Goal: Navigation & Orientation: Find specific page/section

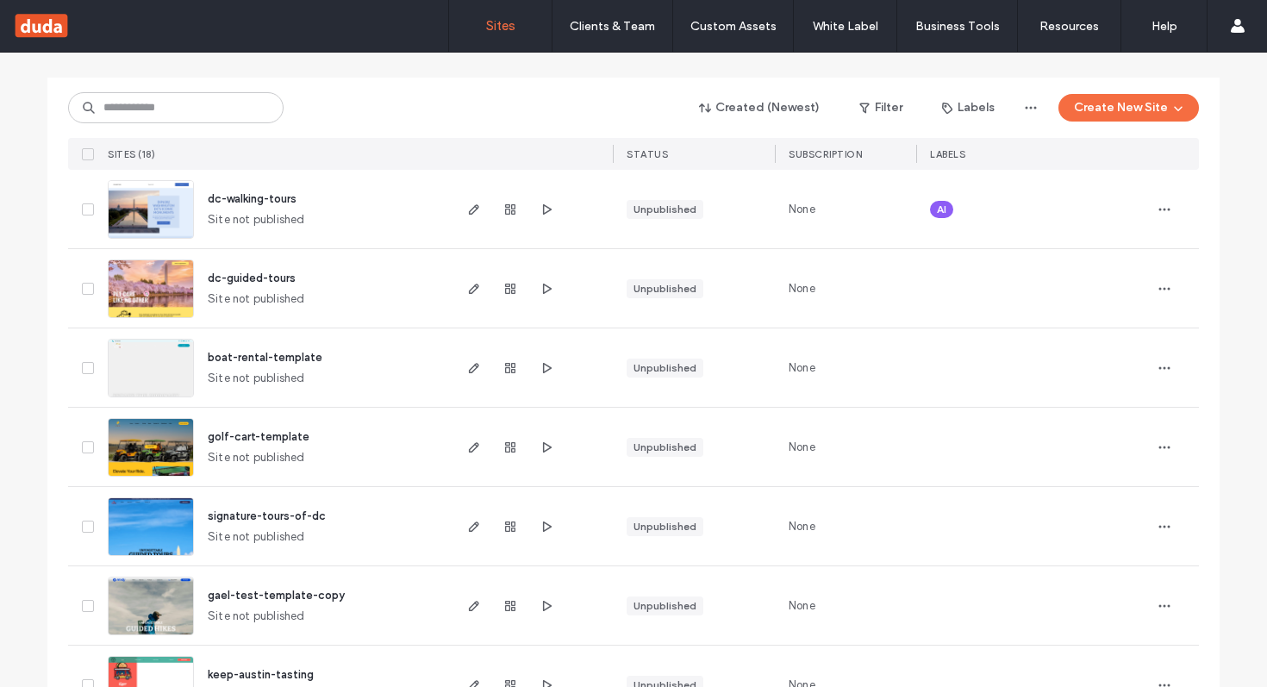
scroll to position [174, 0]
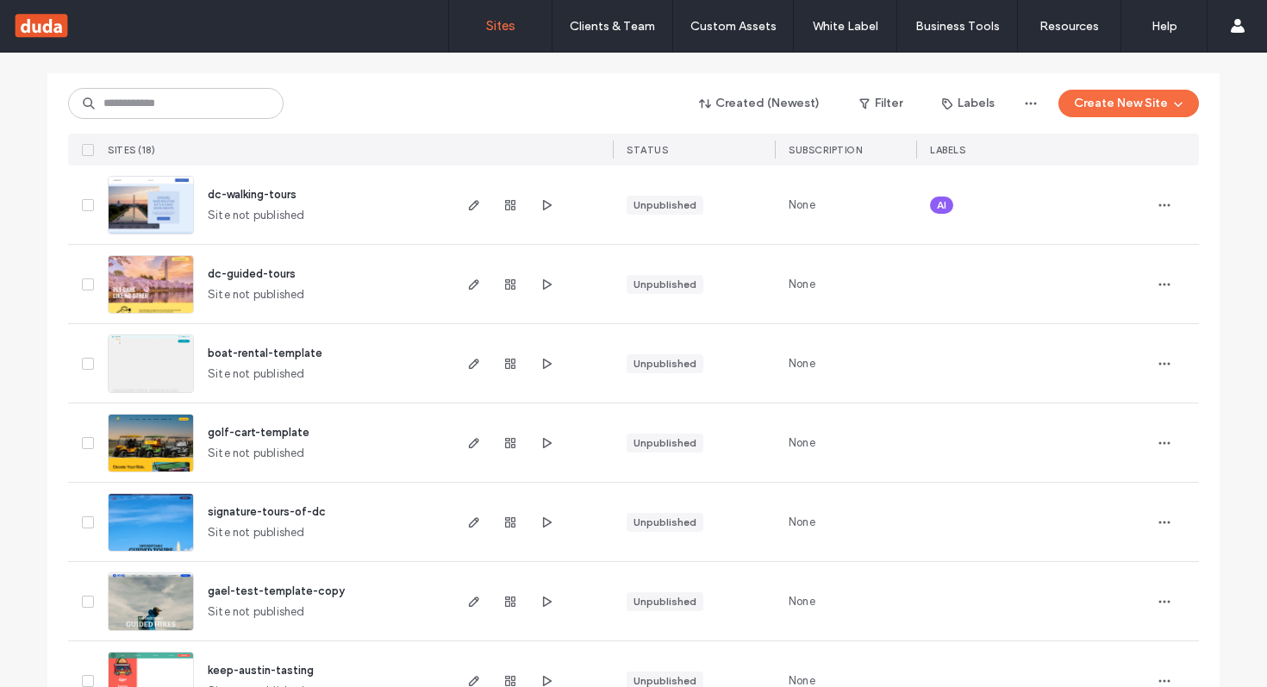
click at [144, 363] on img at bounding box center [151, 393] width 84 height 117
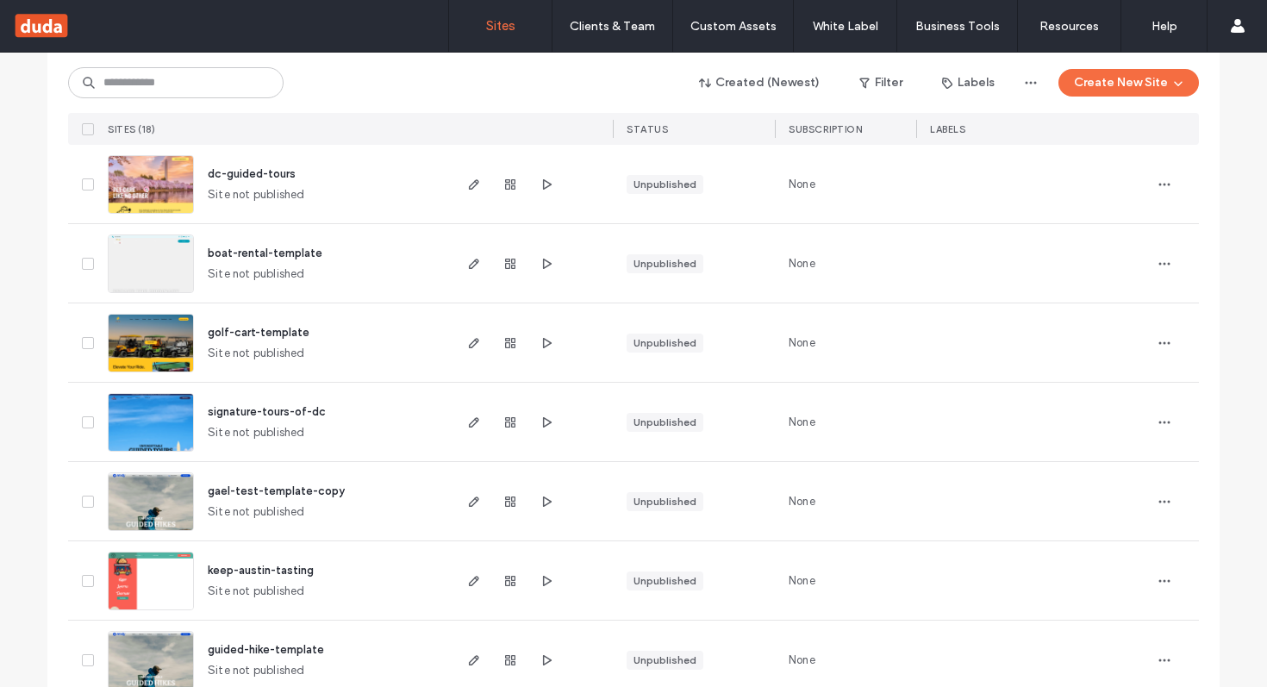
scroll to position [495, 0]
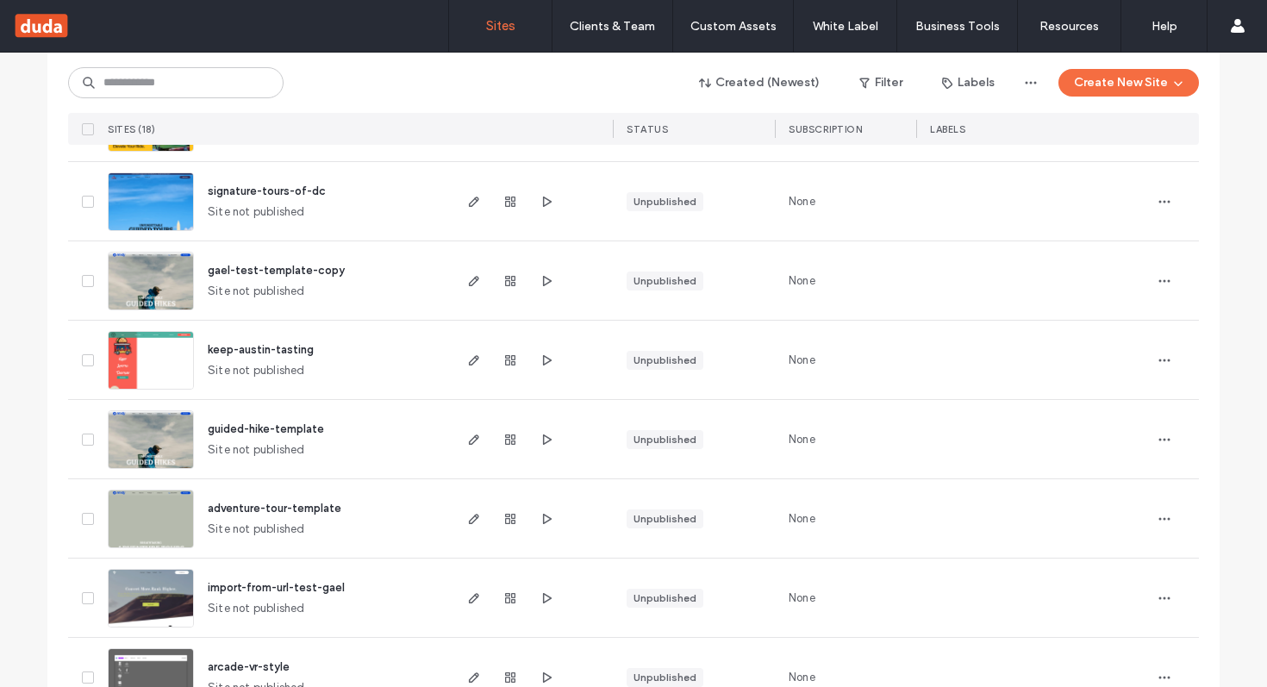
click at [231, 429] on span "guided-hike-template" at bounding box center [266, 428] width 116 height 13
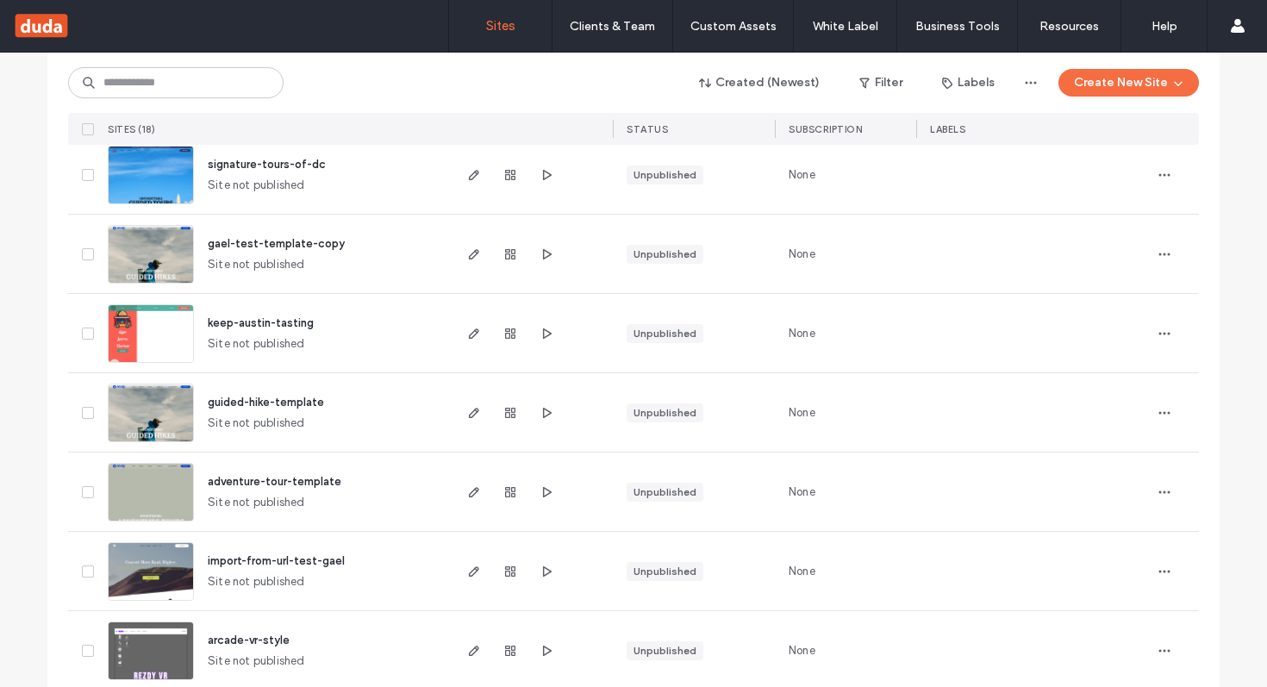
scroll to position [525, 0]
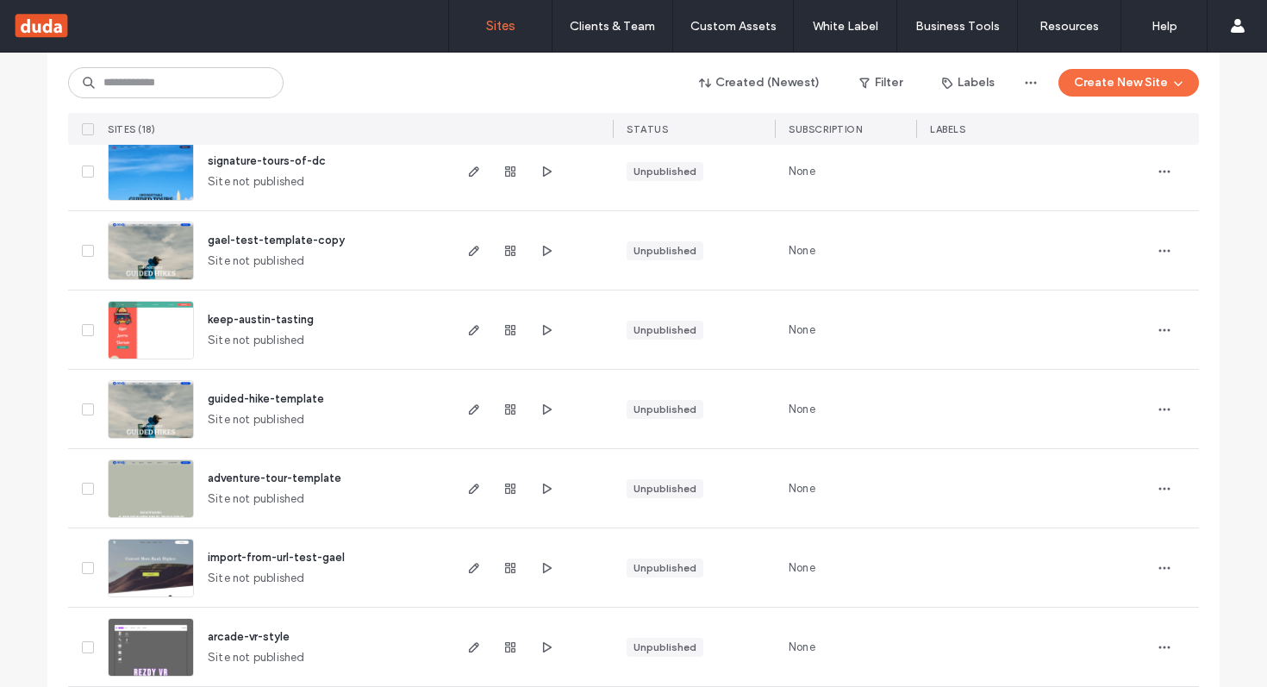
click at [255, 478] on span "adventure-tour-template" at bounding box center [275, 478] width 134 height 13
